Goal: Use online tool/utility: Utilize a website feature to perform a specific function

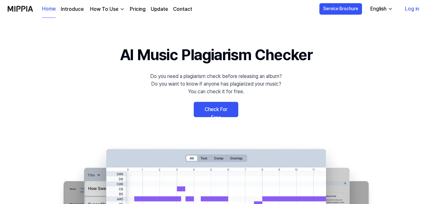
click at [213, 109] on link "Check For Free" at bounding box center [216, 109] width 45 height 15
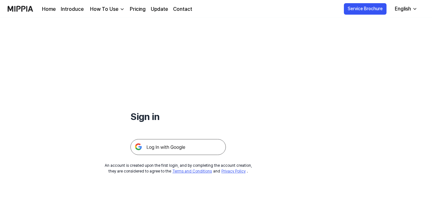
click at [170, 148] on img at bounding box center [179, 147] width 96 height 16
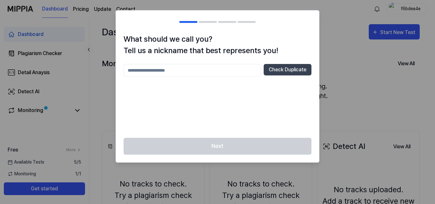
click at [205, 70] on input "text" at bounding box center [193, 70] width 138 height 13
type input "***"
click at [285, 71] on button "Check Duplicate" at bounding box center [288, 69] width 48 height 11
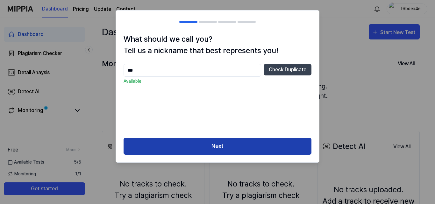
click at [221, 144] on button "Next" at bounding box center [218, 146] width 188 height 17
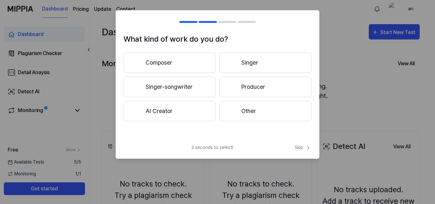
click at [240, 115] on button "Other" at bounding box center [265, 111] width 92 height 20
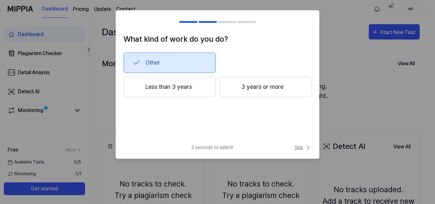
click at [304, 149] on span "Skip" at bounding box center [302, 147] width 17 height 7
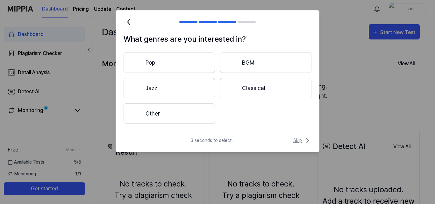
click at [301, 142] on span "Skip" at bounding box center [302, 141] width 18 height 8
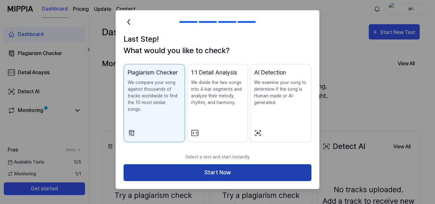
click at [212, 168] on button "Start Now" at bounding box center [218, 172] width 188 height 17
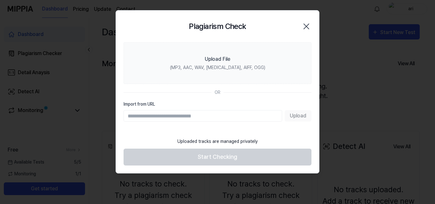
paste input "**********"
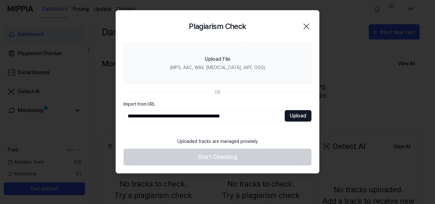
type input "**********"
click at [298, 117] on button "Upload" at bounding box center [298, 115] width 27 height 11
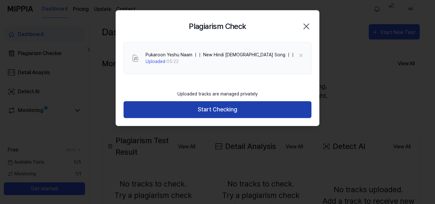
click at [185, 109] on button "Start Checking" at bounding box center [218, 109] width 188 height 17
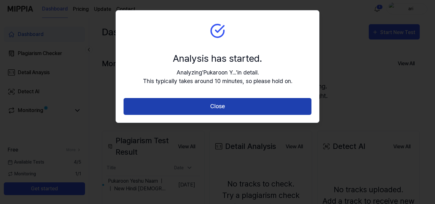
click at [206, 106] on button "Close" at bounding box center [218, 106] width 188 height 17
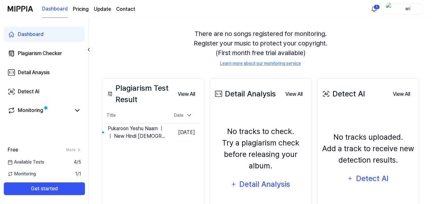
scroll to position [64, 0]
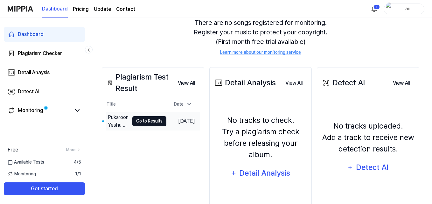
click at [133, 120] on button "Go to Results" at bounding box center [149, 121] width 34 height 10
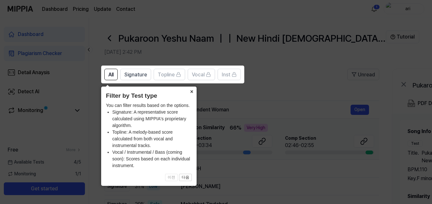
click at [191, 91] on button "×" at bounding box center [192, 91] width 10 height 9
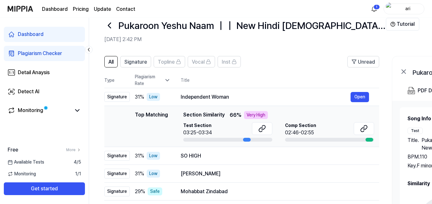
scroll to position [9, 0]
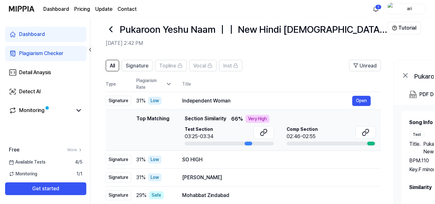
scroll to position [0, 0]
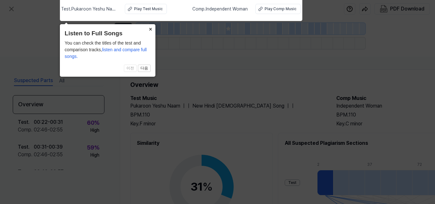
click at [150, 30] on button "×" at bounding box center [150, 28] width 10 height 9
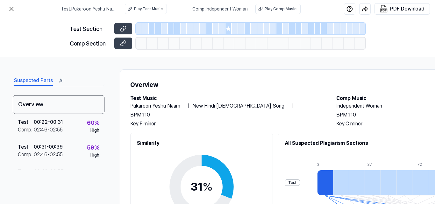
click at [224, 11] on span "Comp . Independent Woman" at bounding box center [219, 9] width 55 height 7
click at [275, 11] on div "Play Comp Music" at bounding box center [281, 9] width 32 height 6
click at [264, 9] on button "Play Comp Music" at bounding box center [277, 9] width 45 height 10
